Goal: Find specific fact: Find specific fact

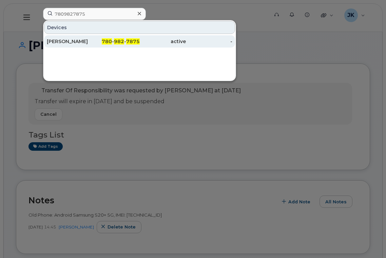
type input "7809827875"
click at [76, 41] on div "[PERSON_NAME]" at bounding box center [70, 41] width 47 height 7
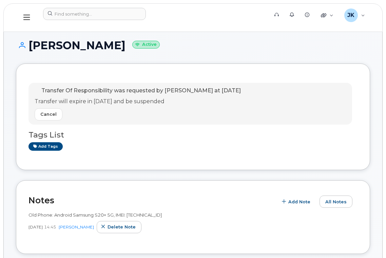
drag, startPoint x: 30, startPoint y: 45, endPoint x: 112, endPoint y: 47, distance: 82.5
click at [112, 47] on h1 "Jason Michaud Active" at bounding box center [193, 45] width 354 height 12
copy h1 "[PERSON_NAME]"
click at [48, 48] on h1 "Jason Michaud Active" at bounding box center [193, 45] width 354 height 12
drag, startPoint x: 49, startPoint y: 48, endPoint x: 62, endPoint y: 50, distance: 13.4
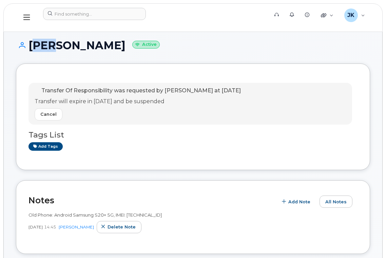
click at [49, 48] on h1 "Jason Michaud Active" at bounding box center [193, 45] width 354 height 12
click at [91, 47] on h1 "Jason Michaud Active" at bounding box center [193, 45] width 354 height 12
click at [113, 46] on h1 "Jason Michaud Active" at bounding box center [193, 45] width 354 height 12
copy h1 "[PERSON_NAME]"
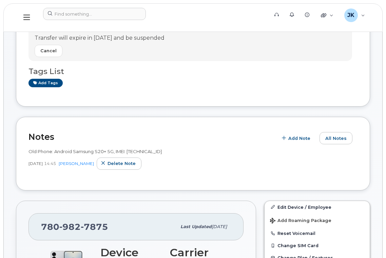
scroll to position [136, 0]
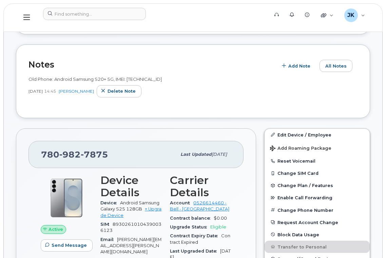
click at [81, 153] on span "982" at bounding box center [94, 154] width 27 height 10
click at [108, 155] on div "780 982 7875" at bounding box center [108, 154] width 135 height 14
drag, startPoint x: 106, startPoint y: 155, endPoint x: 40, endPoint y: 156, distance: 65.9
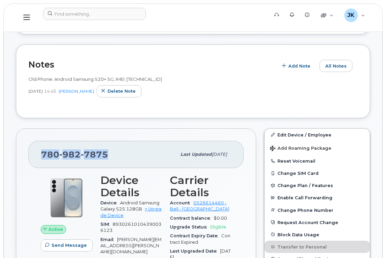
click at [40, 156] on div "780 982 7875 Last updated Apr 30, 2025" at bounding box center [136, 154] width 215 height 27
copy span "780 982 7875"
click at [365, 14] on div "JK Jayson Kralkay Wireless Admin" at bounding box center [355, 15] width 30 height 14
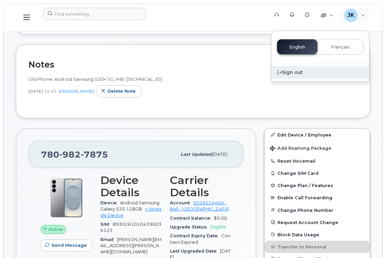
click at [297, 75] on div "Sign out" at bounding box center [321, 72] width 98 height 13
